Goal: Information Seeking & Learning: Learn about a topic

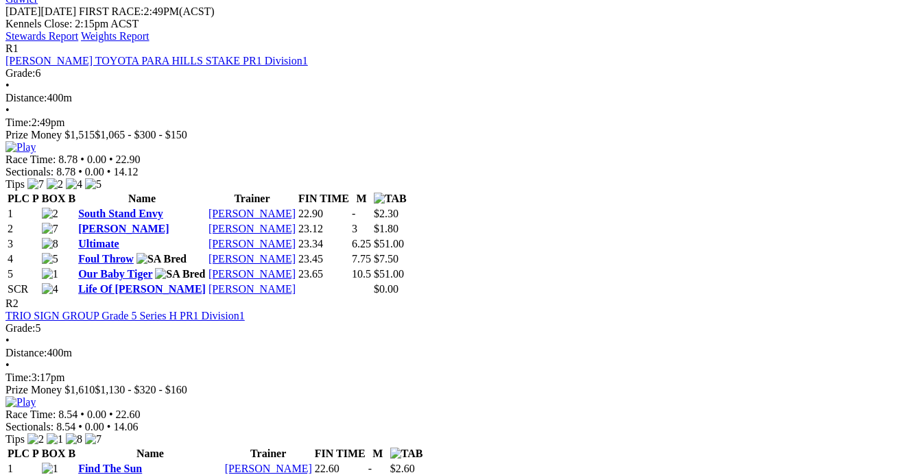
scroll to position [624, 0]
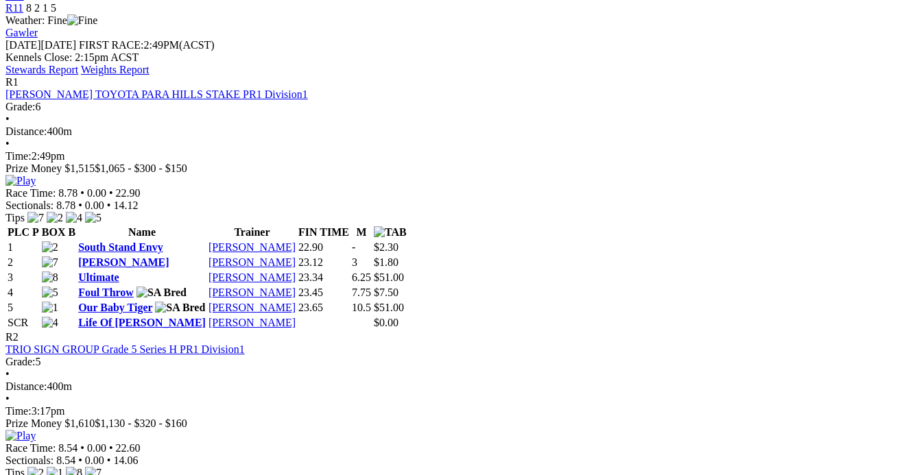
scroll to position [624, 0]
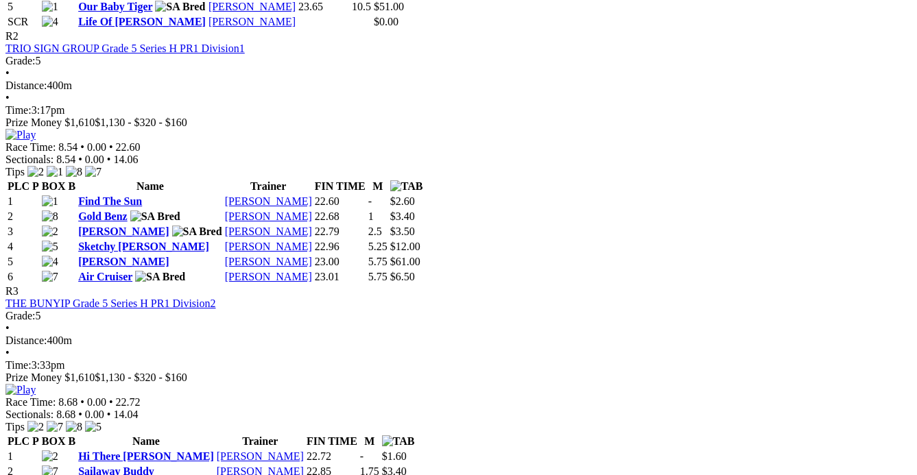
scroll to position [935, 0]
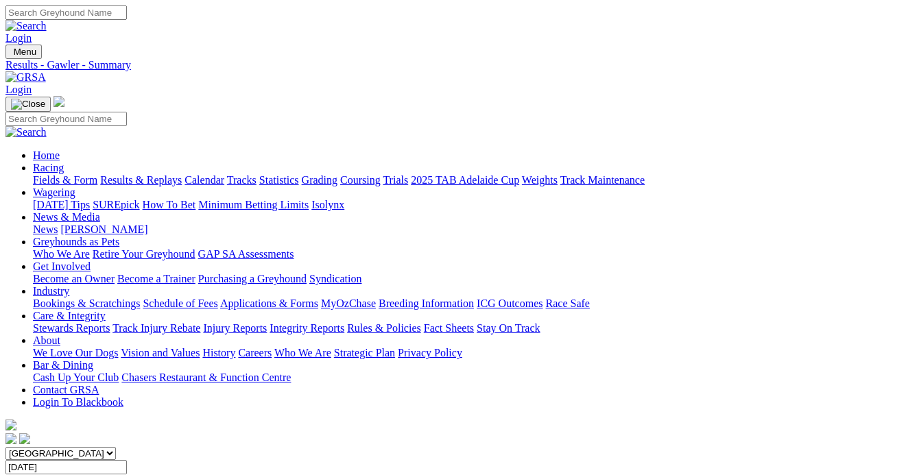
click at [171, 174] on link "Results & Replays" at bounding box center [141, 180] width 82 height 12
click at [116, 447] on select "[GEOGRAPHIC_DATA] [GEOGRAPHIC_DATA] [GEOGRAPHIC_DATA] [GEOGRAPHIC_DATA] [GEOGRA…" at bounding box center [60, 453] width 110 height 13
select select "[GEOGRAPHIC_DATA]"
click at [30, 447] on select "[GEOGRAPHIC_DATA] [GEOGRAPHIC_DATA] [GEOGRAPHIC_DATA] [GEOGRAPHIC_DATA] [GEOGRA…" at bounding box center [60, 453] width 110 height 13
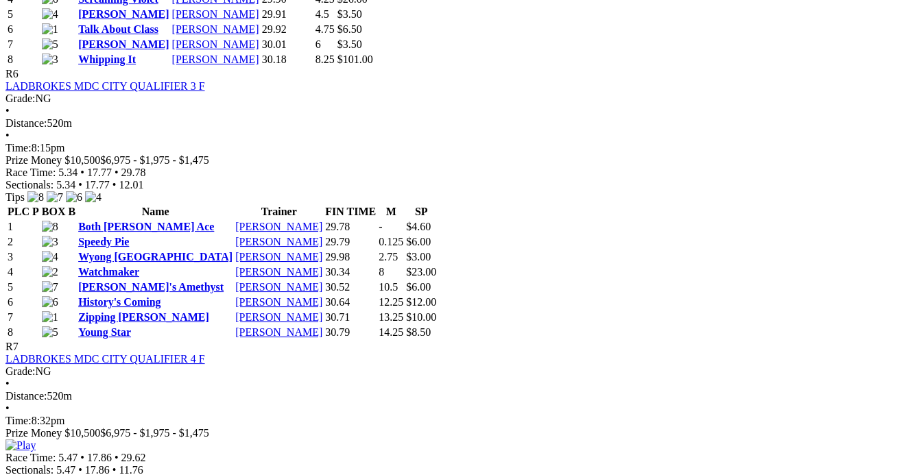
scroll to position [1933, 0]
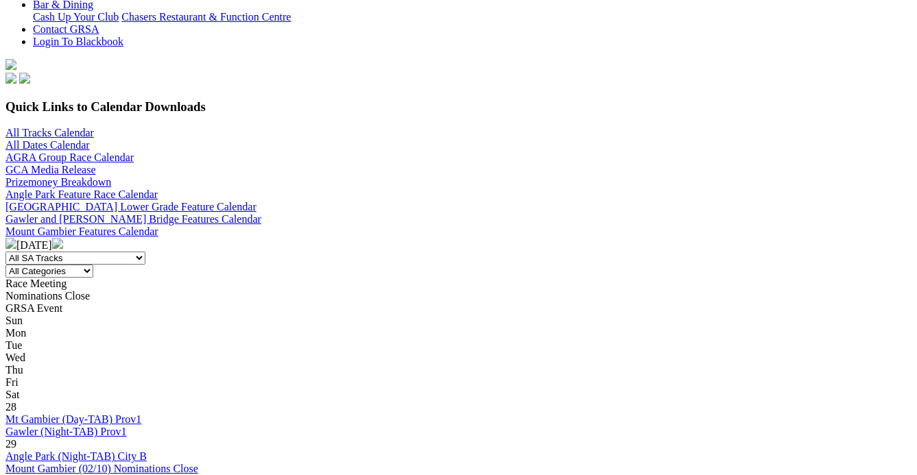
scroll to position [499, 0]
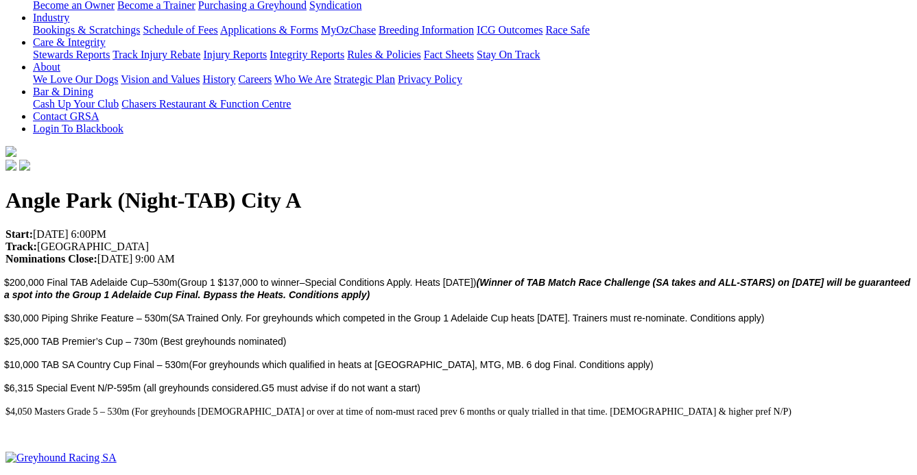
scroll to position [62, 0]
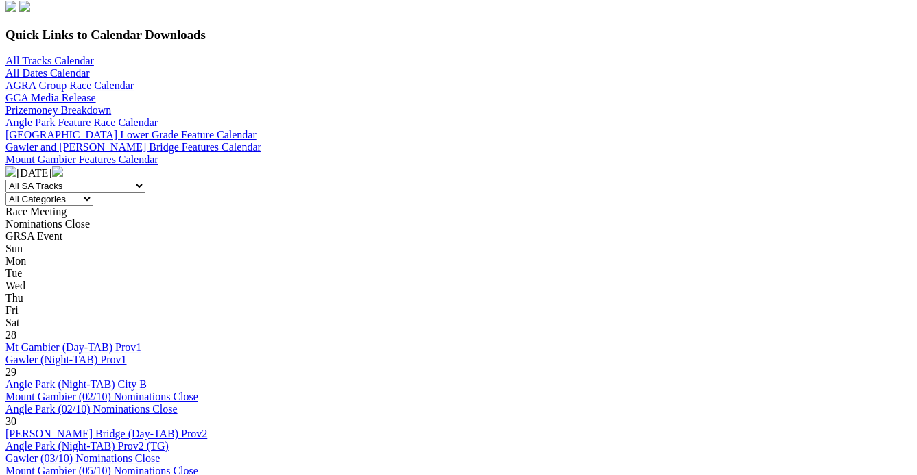
scroll to position [436, 0]
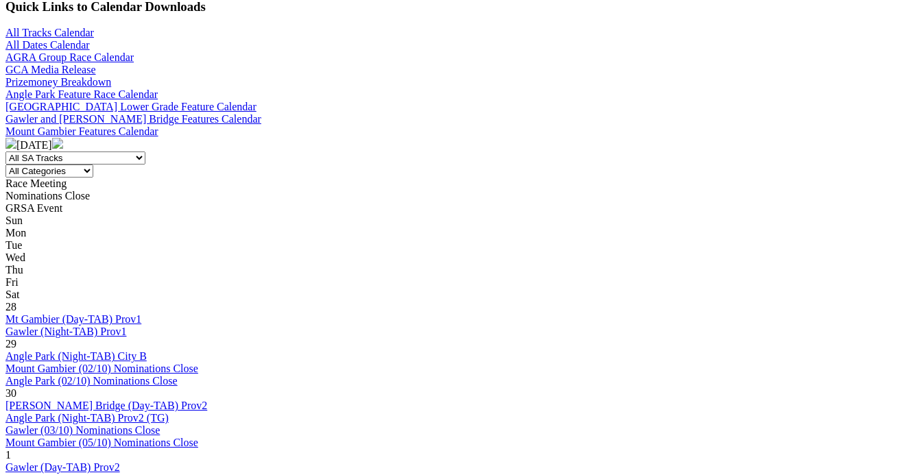
scroll to position [499, 0]
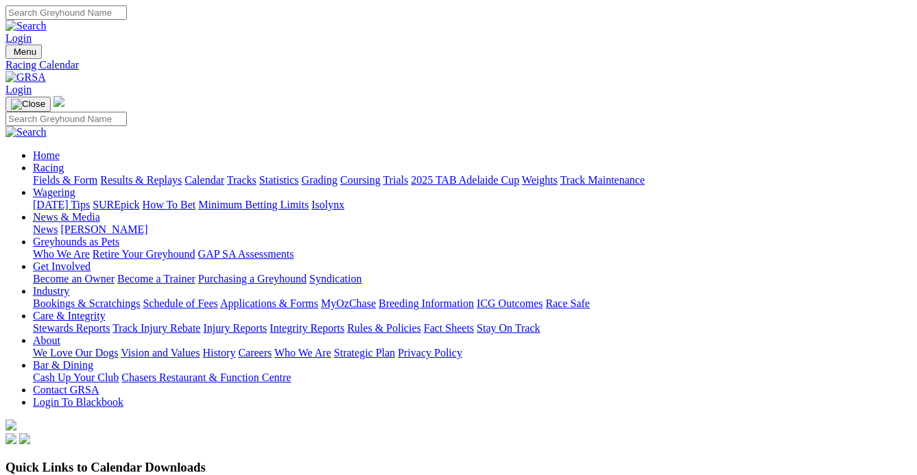
click at [61, 174] on link "Fields & Form" at bounding box center [65, 180] width 64 height 12
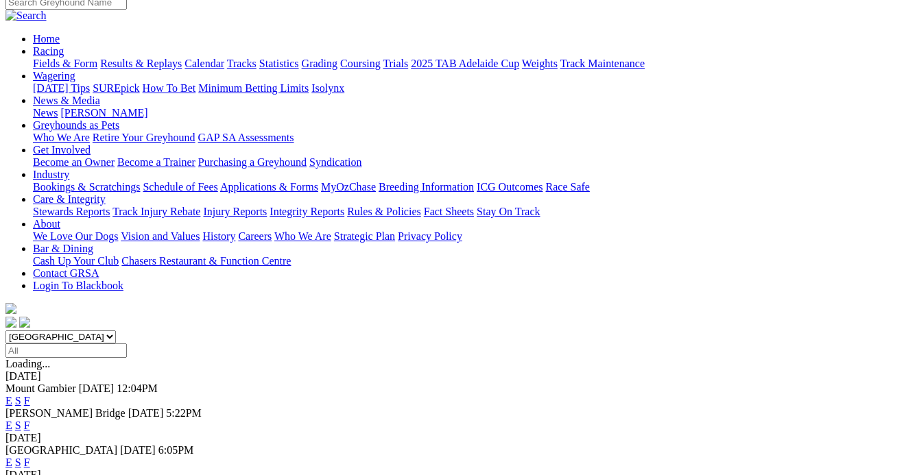
scroll to position [124, 0]
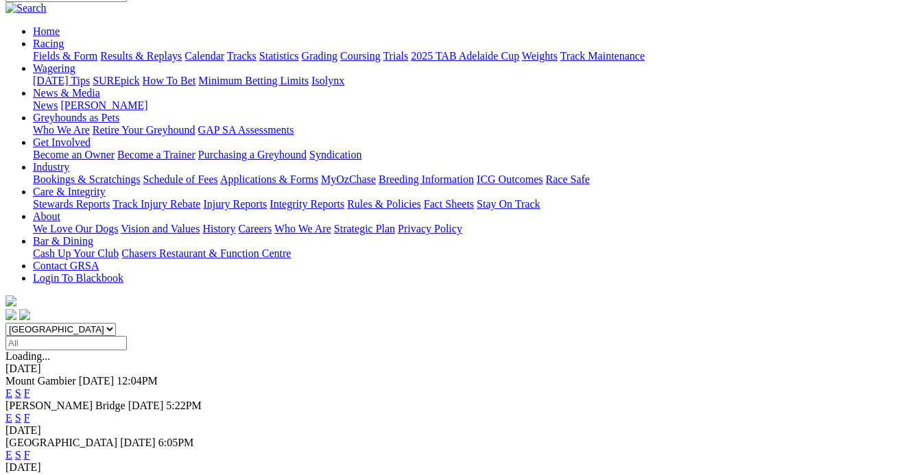
click at [30, 449] on link "F" at bounding box center [27, 455] width 6 height 12
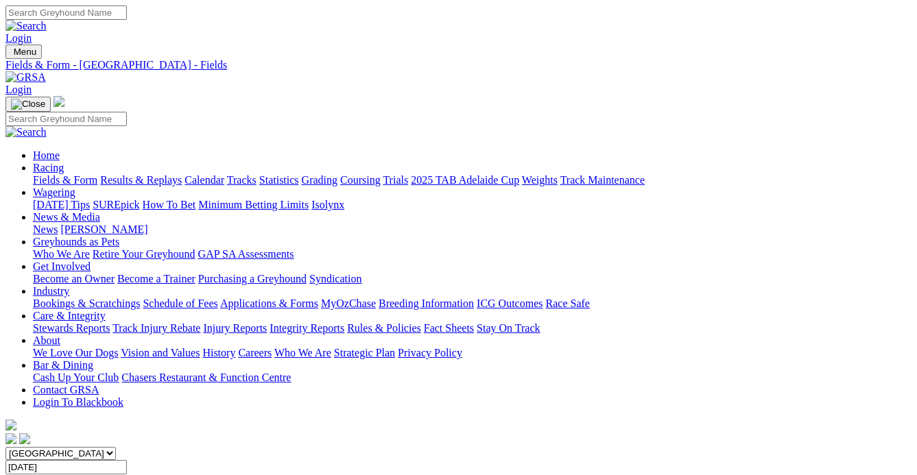
click at [224, 174] on link "Calendar" at bounding box center [205, 180] width 40 height 12
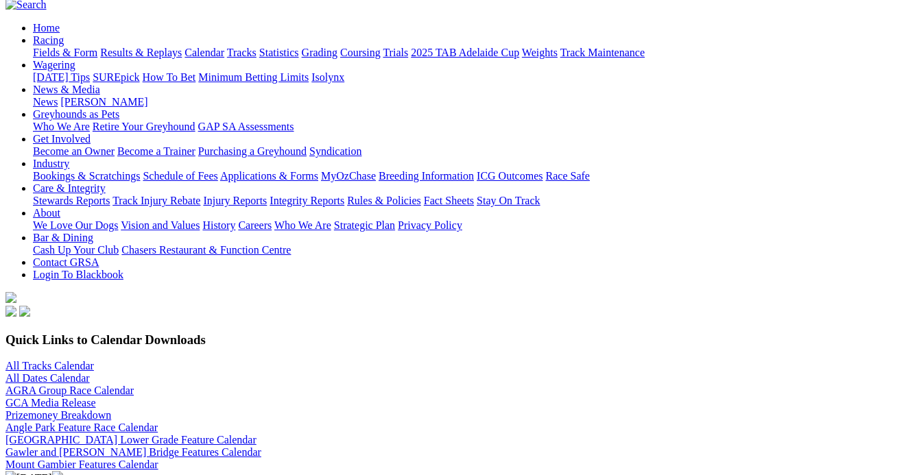
scroll to position [311, 0]
